Goal: Register for event/course

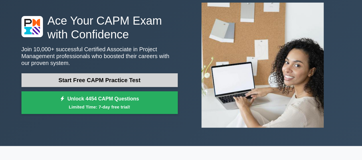
scroll to position [34, 0]
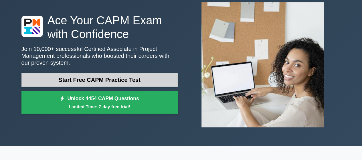
click at [125, 83] on link "Start Free CAPM Practice Test" at bounding box center [99, 80] width 156 height 14
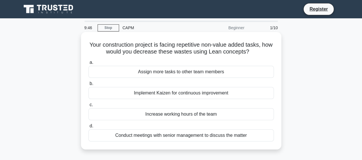
click at [197, 93] on div "Implement Kaizen for continuous improvement" at bounding box center [182, 93] width 186 height 12
click at [89, 86] on input "b. Implement Kaizen for continuous improvement" at bounding box center [89, 84] width 0 height 4
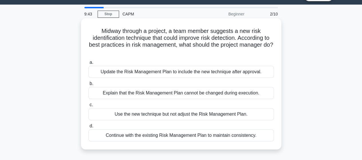
scroll to position [14, 0]
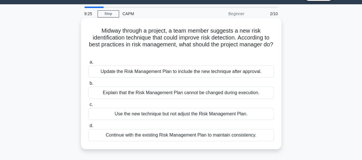
click at [222, 69] on div "Update the Risk Management Plan to include the new technique after approval." at bounding box center [182, 72] width 186 height 12
click at [89, 64] on input "a. Update the Risk Management Plan to include the new technique after approval." at bounding box center [89, 62] width 0 height 4
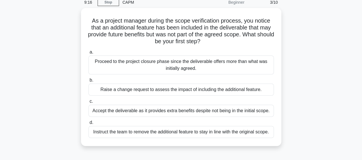
scroll to position [26, 0]
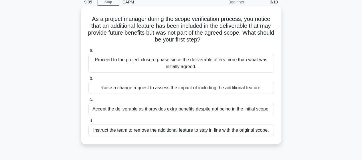
click at [259, 87] on div "Raise a change request to assess the impact of including the additional feature." at bounding box center [182, 88] width 186 height 12
click at [89, 81] on input "b. Raise a change request to assess the impact of including the additional feat…" at bounding box center [89, 79] width 0 height 4
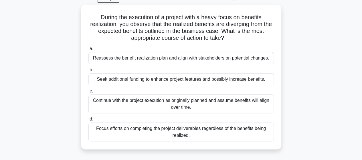
scroll to position [29, 0]
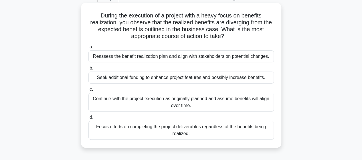
click at [268, 57] on div "Reassess the benefit realization plan and align with stakeholders on potential …" at bounding box center [182, 56] width 186 height 12
click at [89, 49] on input "a. Reassess the benefit realization plan and align with stakeholders on potenti…" at bounding box center [89, 47] width 0 height 4
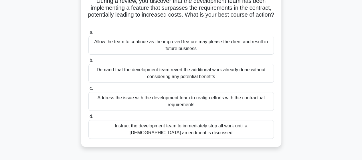
scroll to position [54, 0]
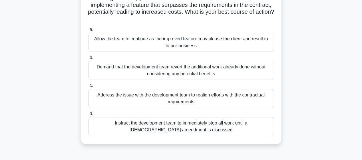
click at [241, 130] on div "Instruct the development team to immediately stop all work until a contract ame…" at bounding box center [182, 126] width 186 height 19
click at [89, 116] on input "d. Instruct the development team to immediately stop all work until a contract …" at bounding box center [89, 114] width 0 height 4
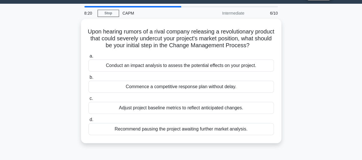
scroll to position [15, 0]
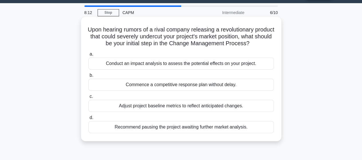
click at [255, 70] on div "Conduct an impact analysis to assess the potential effects on your project." at bounding box center [182, 64] width 186 height 12
click at [89, 56] on input "a. Conduct an impact analysis to assess the potential effects on your project." at bounding box center [89, 54] width 0 height 4
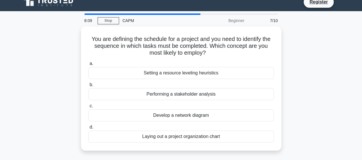
scroll to position [8, 0]
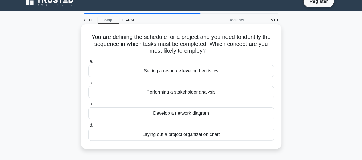
click at [215, 134] on div "Laying out a project organization chart" at bounding box center [182, 135] width 186 height 12
click at [89, 127] on input "d. Laying out a project organization chart" at bounding box center [89, 125] width 0 height 4
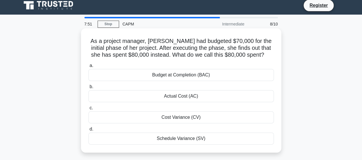
scroll to position [4, 0]
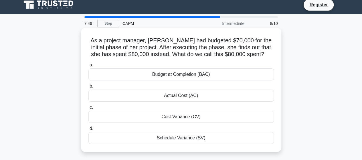
click at [185, 95] on div "Actual Cost (AC)" at bounding box center [182, 96] width 186 height 12
click at [89, 88] on input "b. Actual Cost (AC)" at bounding box center [89, 87] width 0 height 4
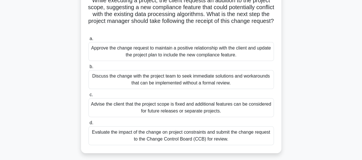
scroll to position [43, 0]
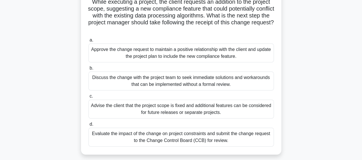
click at [231, 102] on div "Advise the client that the project scope is fixed and additional features can b…" at bounding box center [182, 109] width 186 height 19
click at [89, 98] on input "c. Advise the client that the project scope is fixed and additional features ca…" at bounding box center [89, 97] width 0 height 4
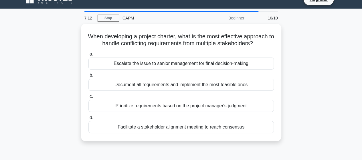
scroll to position [11, 0]
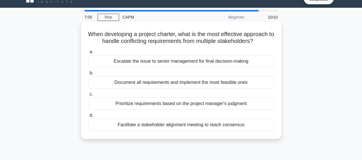
click at [233, 128] on div "Facilitate a stakeholder alignment meeting to reach consensus" at bounding box center [182, 125] width 186 height 12
click at [89, 117] on input "d. Facilitate a stakeholder alignment meeting to reach consensus" at bounding box center [89, 116] width 0 height 4
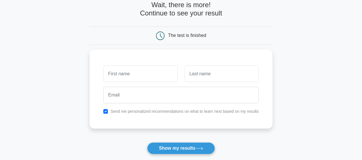
scroll to position [32, 0]
type input "maiss"
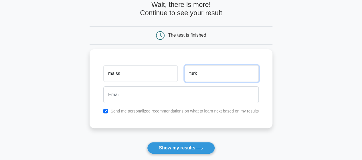
type input "turk"
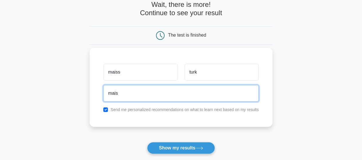
type input "[EMAIL_ADDRESS][DOMAIN_NAME]"
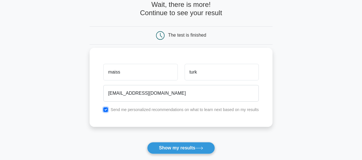
click at [104, 110] on input "checkbox" at bounding box center [105, 109] width 5 height 5
checkbox input "false"
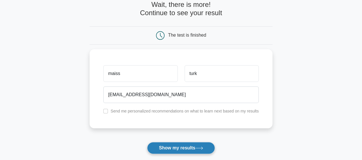
click at [198, 148] on icon at bounding box center [200, 148] width 8 height 3
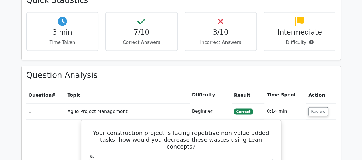
scroll to position [457, 0]
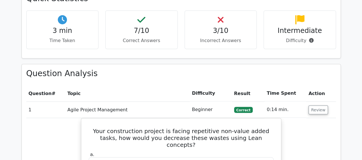
click at [109, 101] on td "Agile Project Management" at bounding box center [127, 109] width 125 height 16
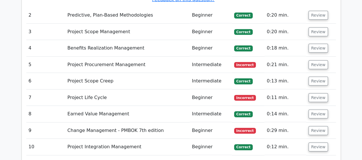
scroll to position [819, 0]
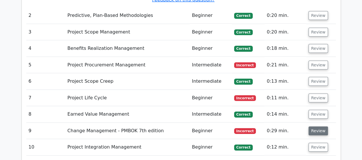
click at [314, 127] on button "Review" at bounding box center [318, 131] width 19 height 9
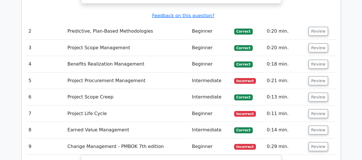
scroll to position [803, 0]
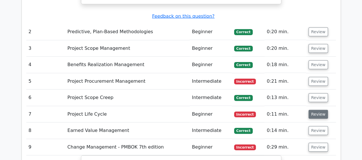
click at [311, 110] on button "Review" at bounding box center [318, 114] width 19 height 9
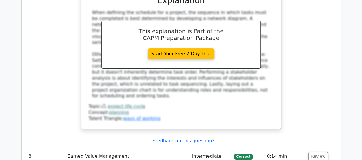
scroll to position [1047, 0]
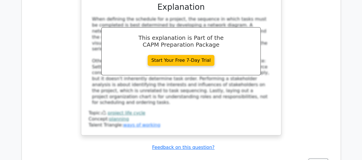
scroll to position [1043, 0]
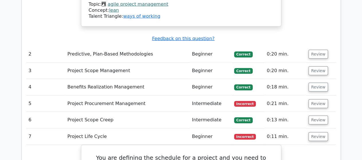
scroll to position [776, 0]
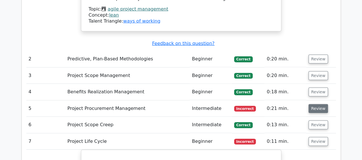
click at [315, 104] on button "Review" at bounding box center [318, 108] width 19 height 9
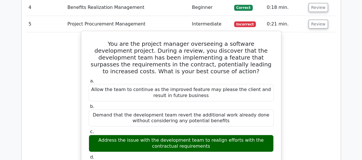
scroll to position [863, 0]
